Goal: Task Accomplishment & Management: Use online tool/utility

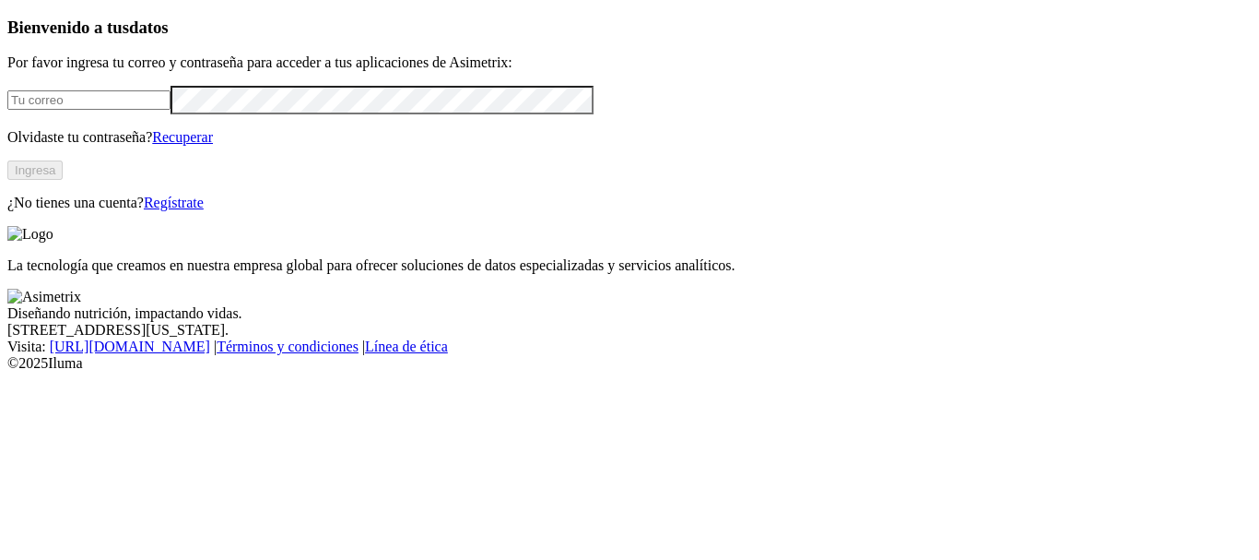
type input "[PERSON_NAME][EMAIL_ADDRESS][PERSON_NAME][DOMAIN_NAME]"
click at [63, 180] on button "Ingresa" at bounding box center [34, 169] width 55 height 19
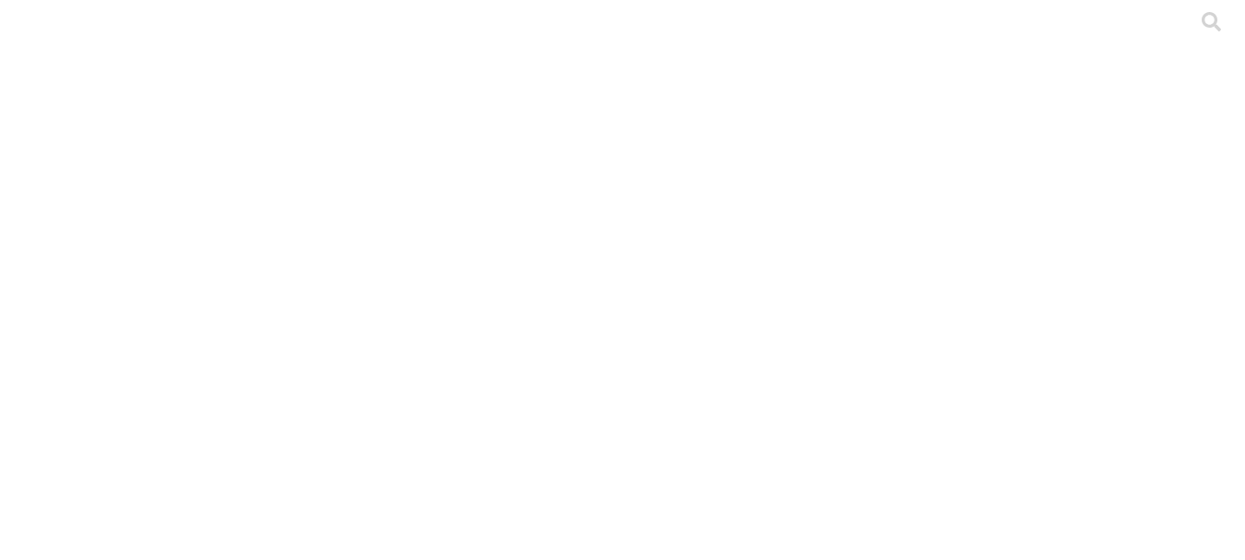
type input "[PERSON_NAME] + Fase 1 G + Clasificación"
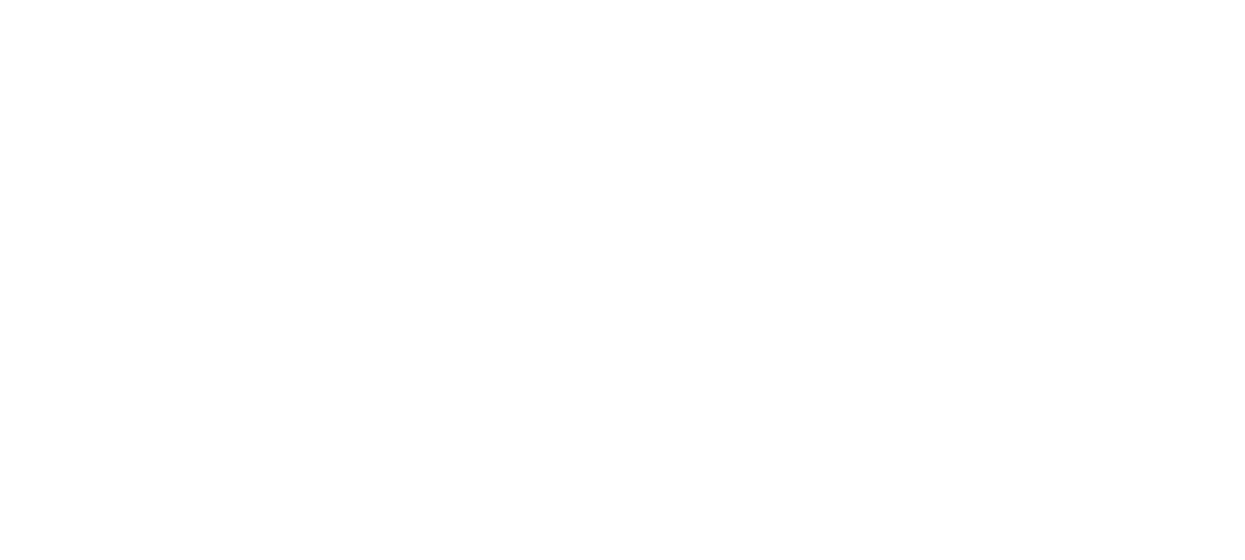
scroll to position [0, 0]
